Goal: Information Seeking & Learning: Learn about a topic

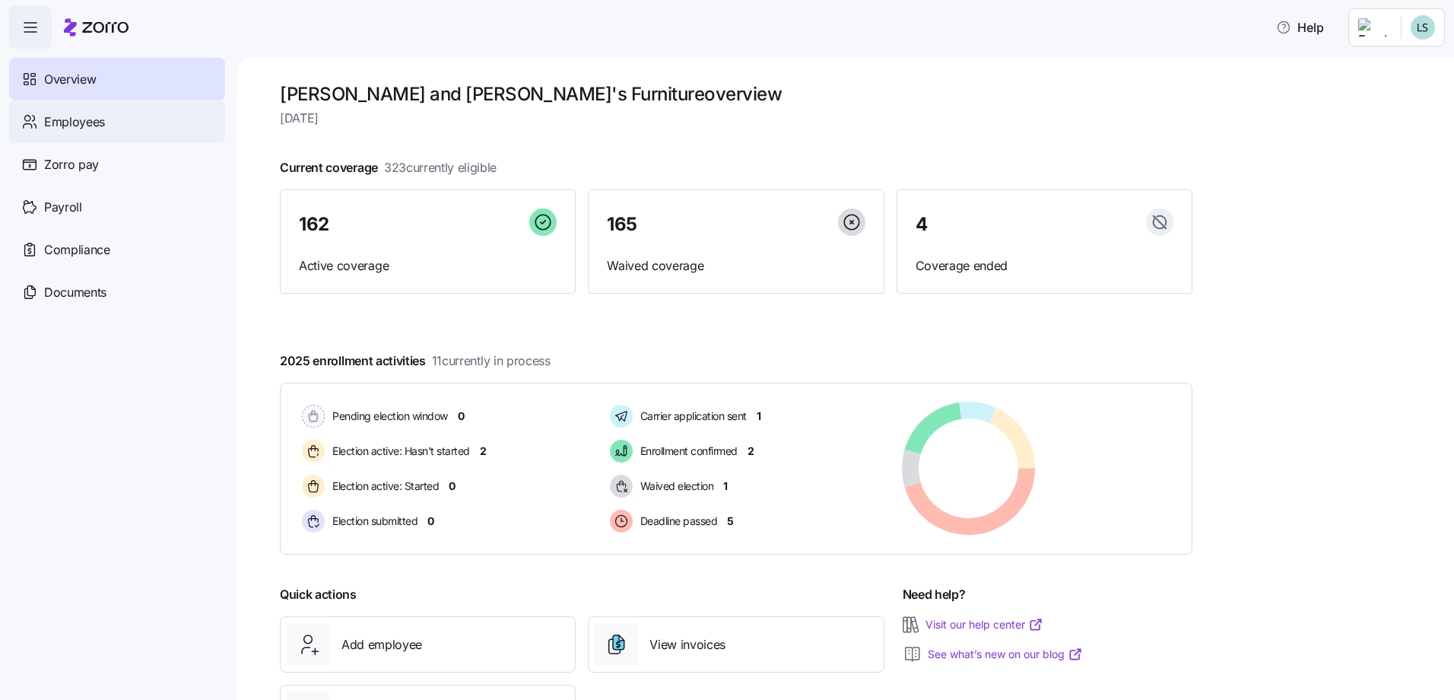
click at [93, 122] on span "Employees" at bounding box center [74, 122] width 61 height 19
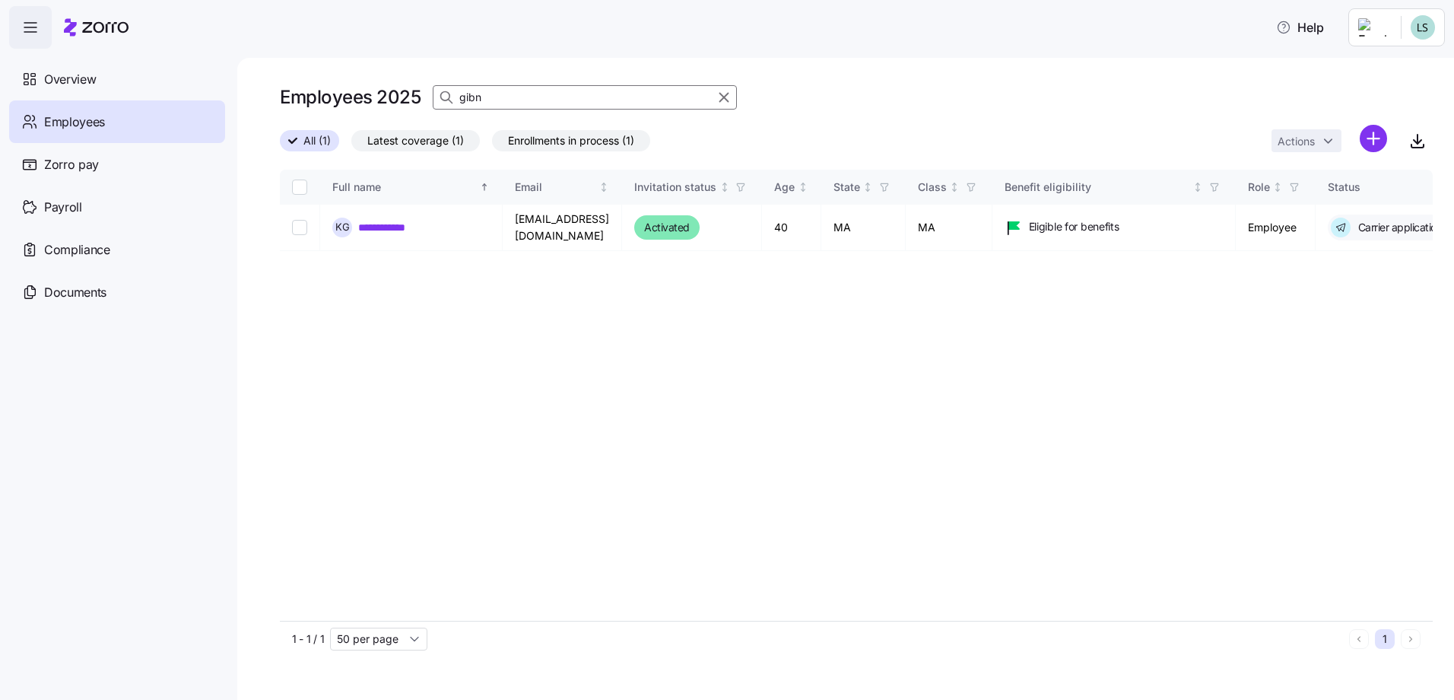
drag, startPoint x: 516, startPoint y: 100, endPoint x: 492, endPoint y: 100, distance: 23.6
click at [492, 100] on input "gibn" at bounding box center [585, 97] width 304 height 24
click at [498, 98] on input "gibn" at bounding box center [585, 97] width 304 height 24
type input "pepe"
click at [406, 224] on link "**********" at bounding box center [394, 227] width 72 height 15
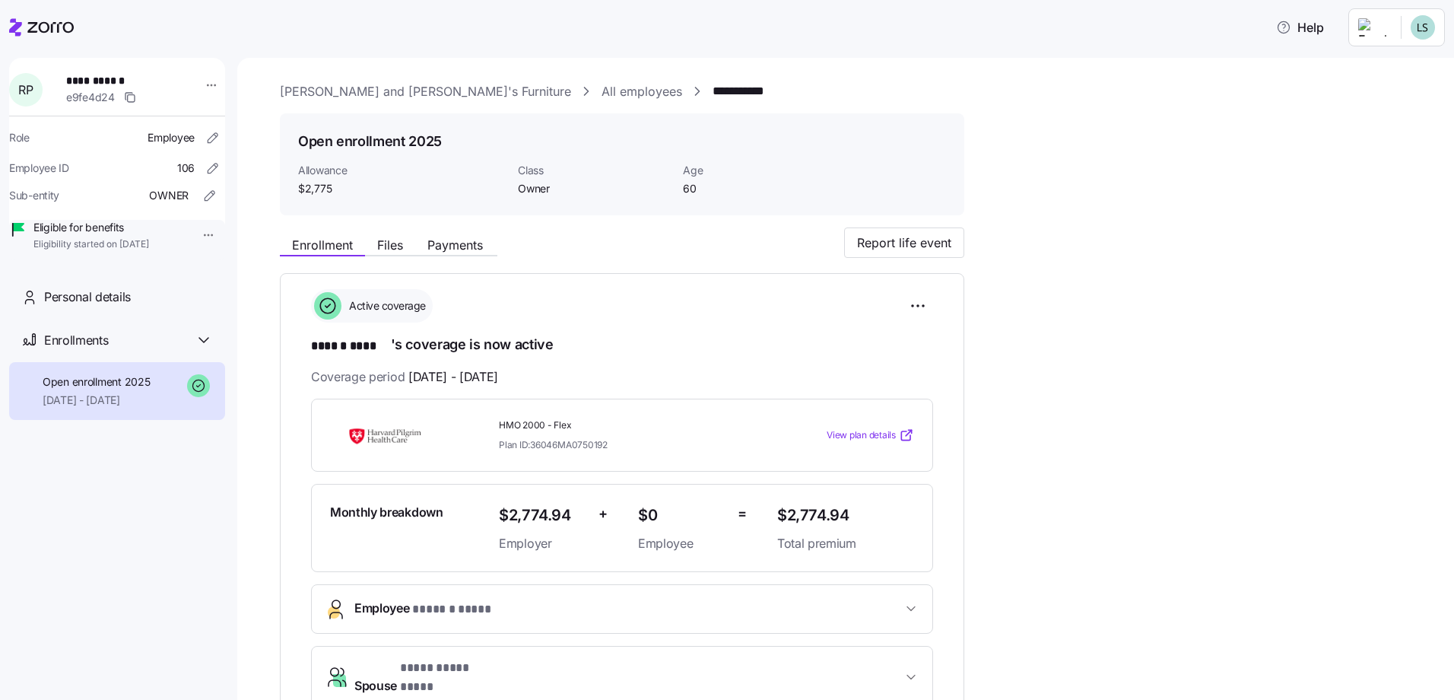
click at [875, 441] on link "View plan details" at bounding box center [870, 435] width 87 height 15
